Goal: Book appointment/travel/reservation

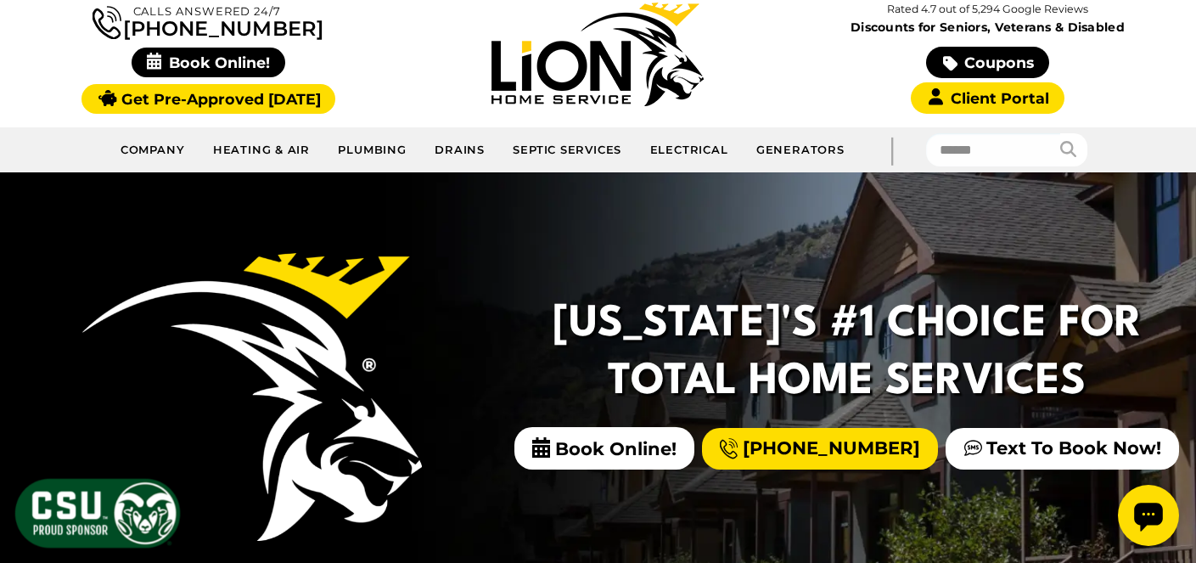
scroll to position [160, 0]
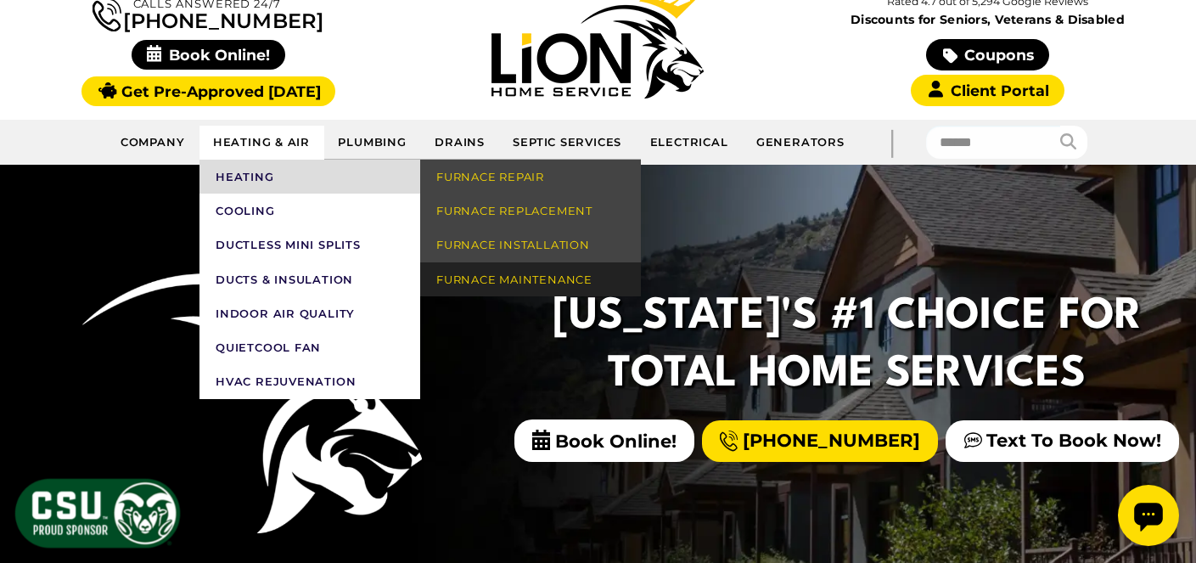
click at [475, 272] on link "Furnace Maintenance" at bounding box center [530, 279] width 221 height 34
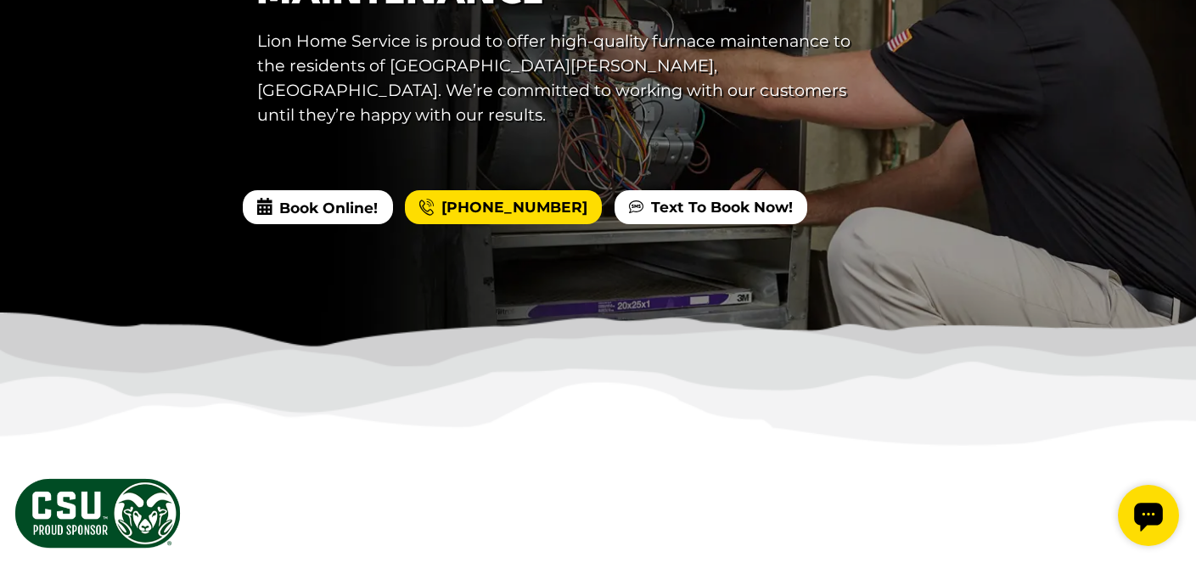
scroll to position [553, 0]
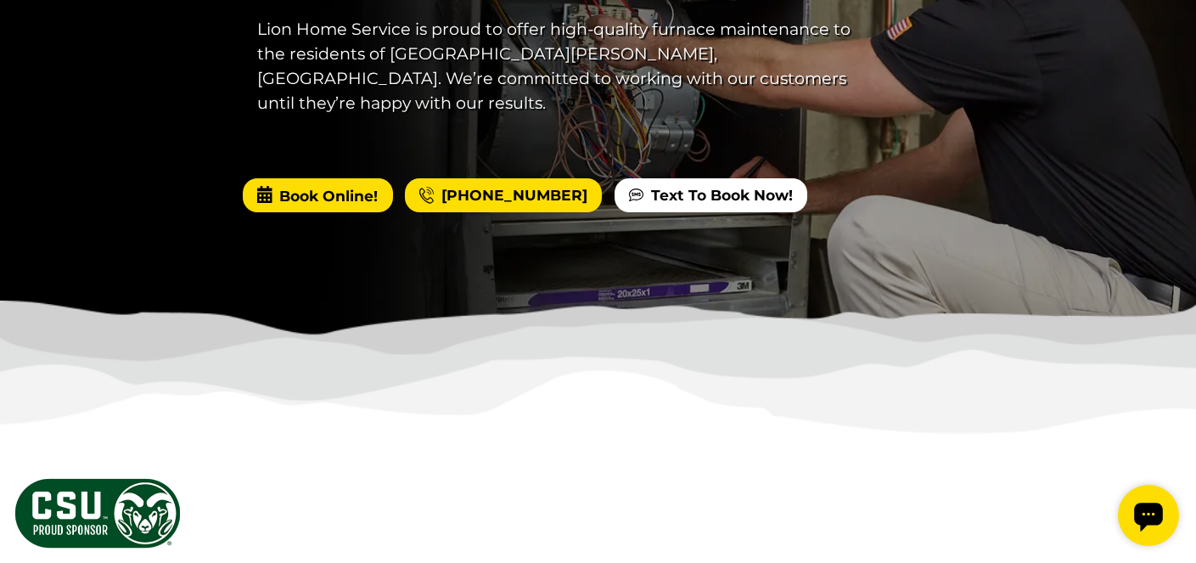
click at [308, 187] on span "Book Online!" at bounding box center [317, 195] width 149 height 34
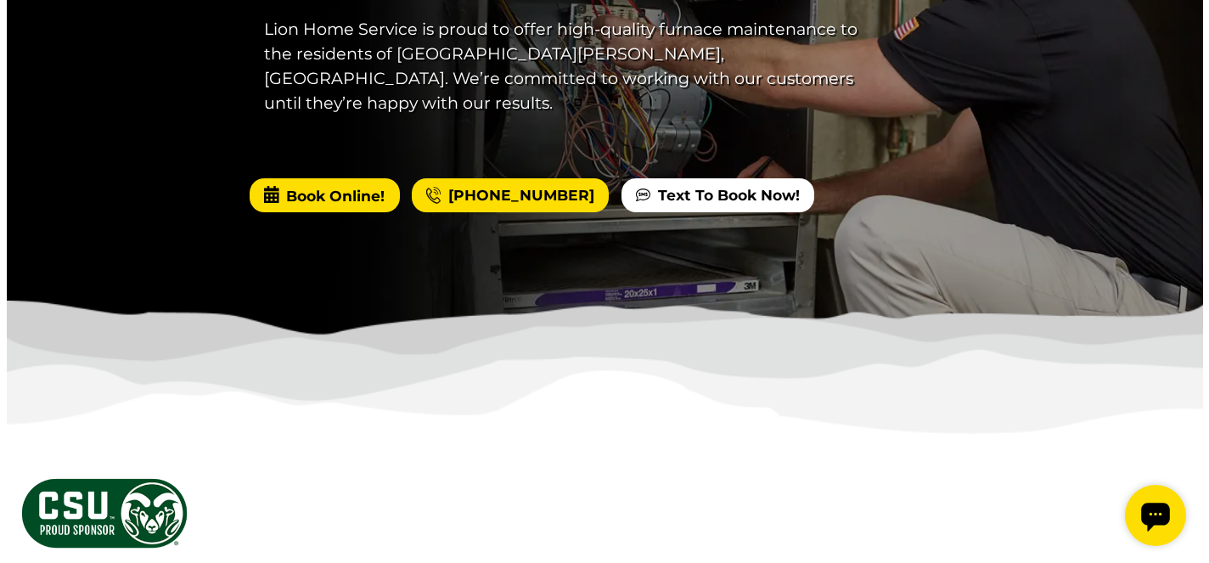
scroll to position [0, 0]
